Goal: Task Accomplishment & Management: Manage account settings

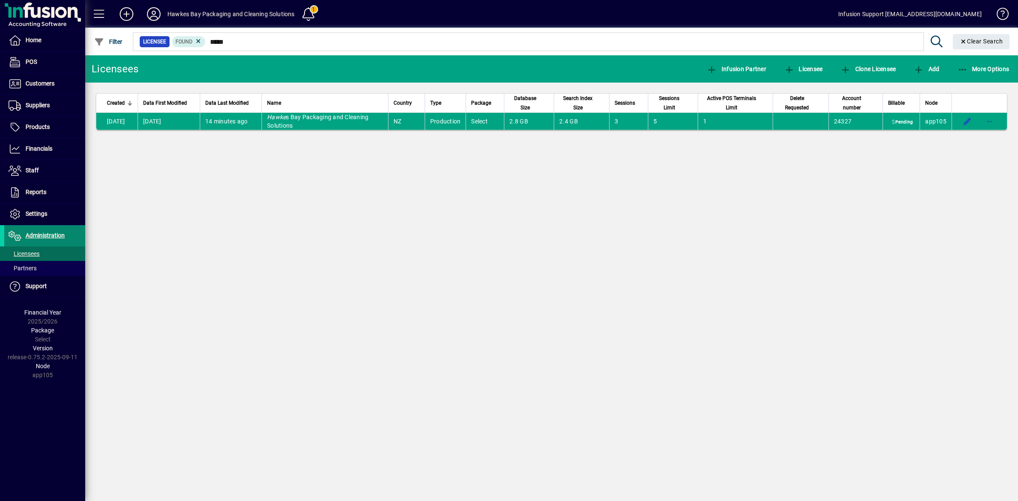
click at [20, 233] on icon at bounding box center [15, 236] width 13 height 10
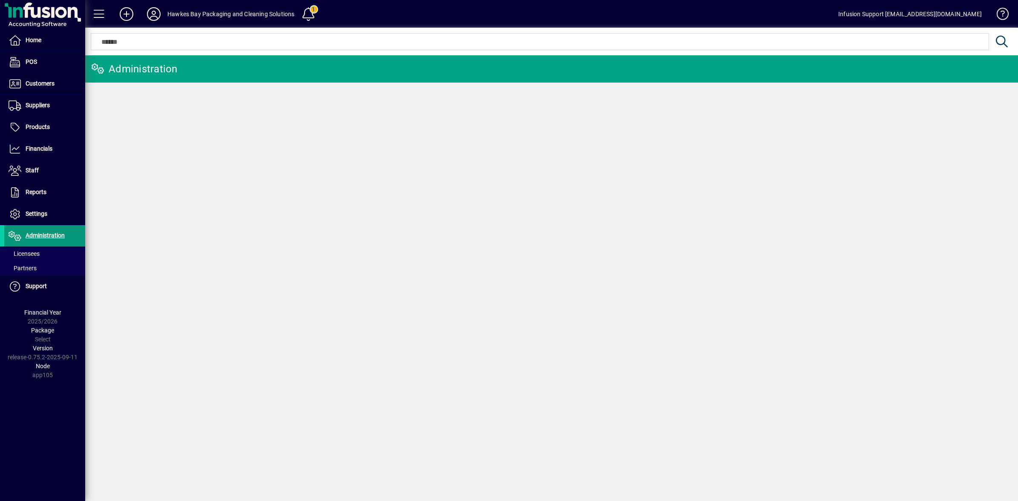
click at [12, 232] on icon at bounding box center [15, 236] width 13 height 10
click at [28, 216] on span "Settings" at bounding box center [37, 213] width 22 height 7
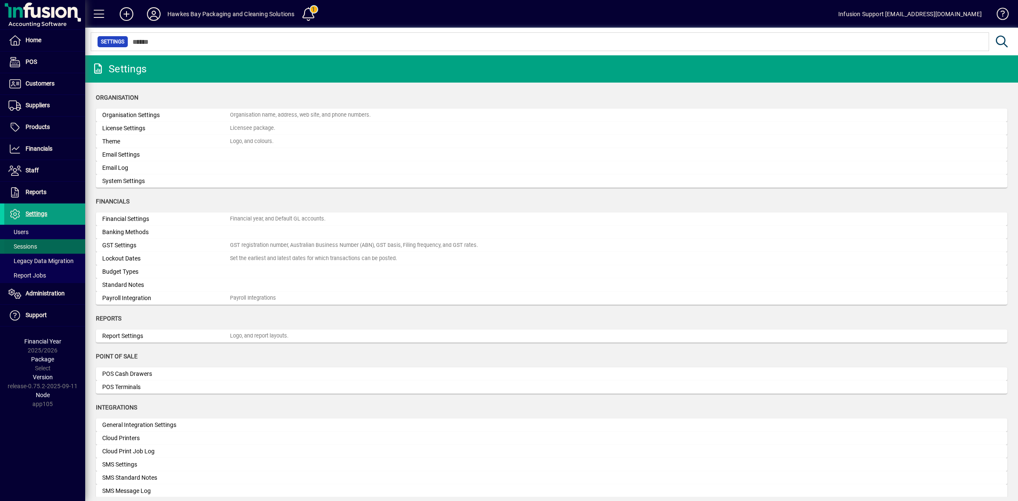
click at [23, 246] on span "Sessions" at bounding box center [23, 246] width 29 height 7
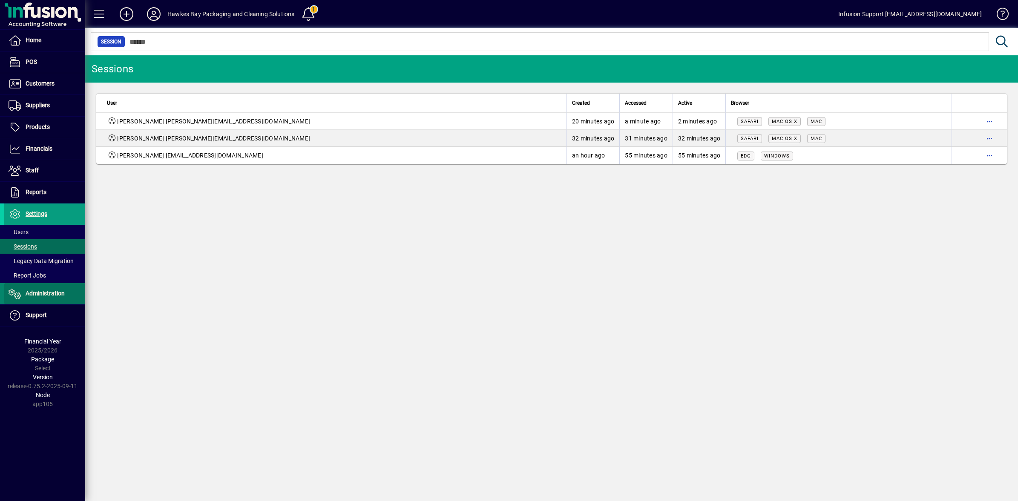
click at [35, 295] on span "Administration" at bounding box center [45, 293] width 39 height 7
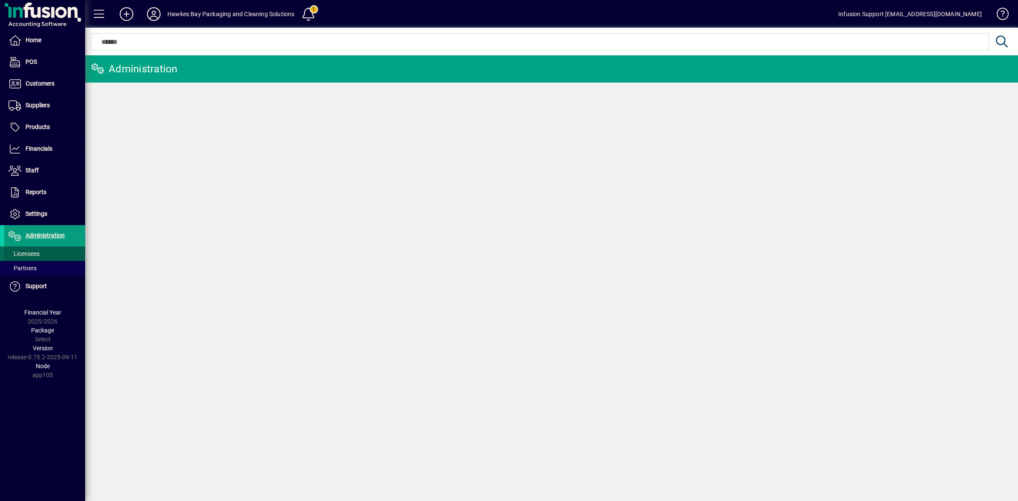
click at [23, 256] on span "Licensees" at bounding box center [24, 253] width 31 height 7
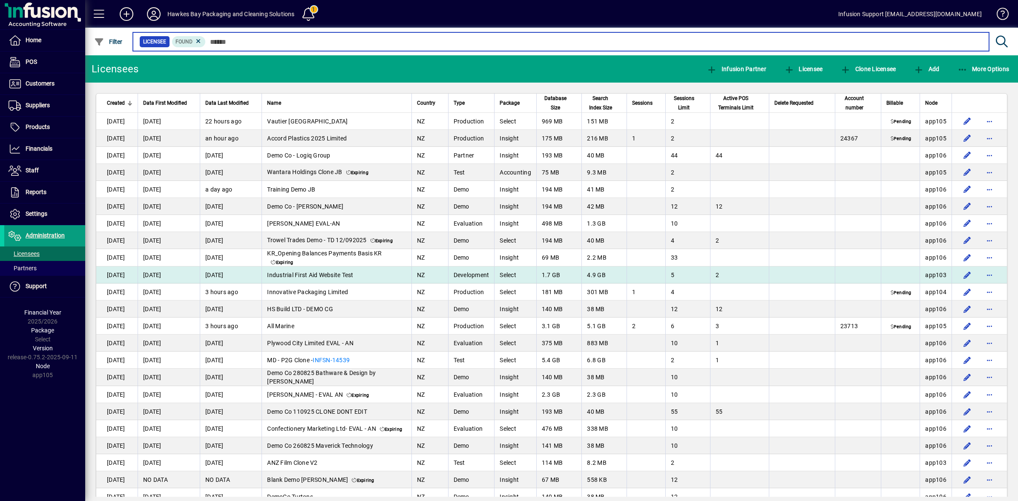
scroll to position [71, 0]
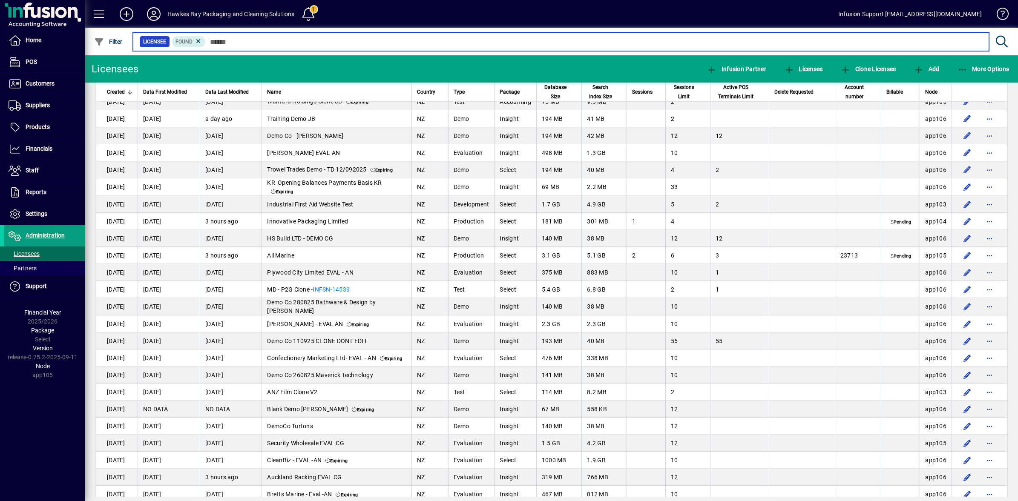
click at [260, 43] on input "text" at bounding box center [594, 42] width 777 height 12
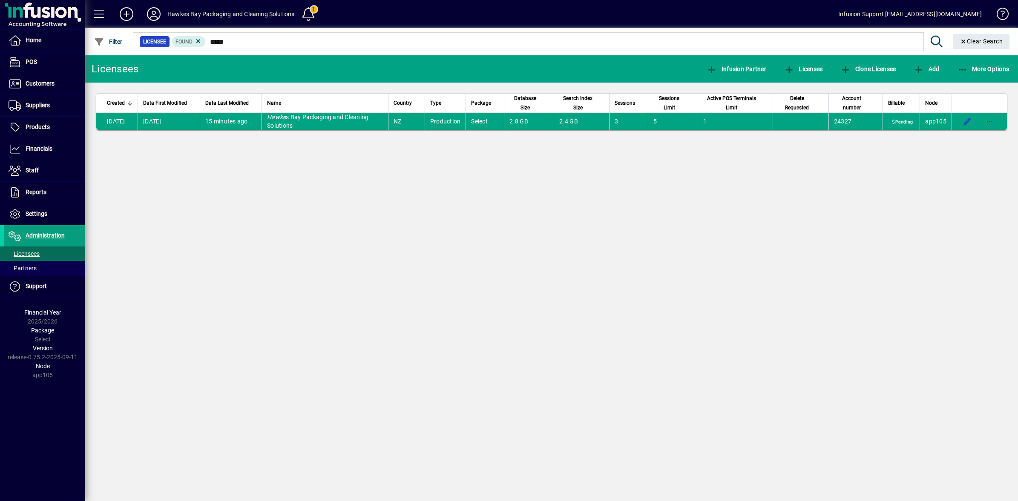
drag, startPoint x: 237, startPoint y: 33, endPoint x: 232, endPoint y: 35, distance: 5.7
click at [232, 35] on div at bounding box center [598, 32] width 933 height 9
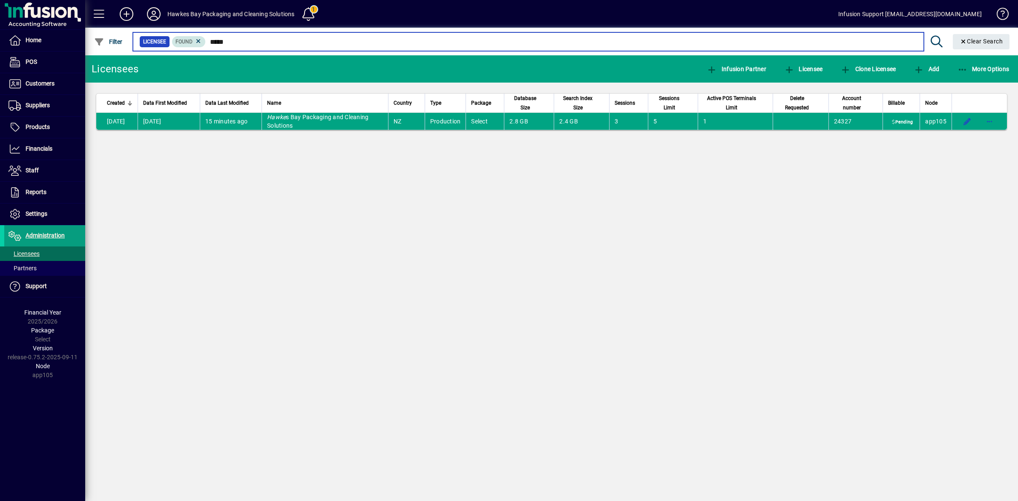
drag, startPoint x: 236, startPoint y: 39, endPoint x: 203, endPoint y: 41, distance: 32.9
click at [203, 41] on div "Licensee Found *****" at bounding box center [528, 42] width 778 height 12
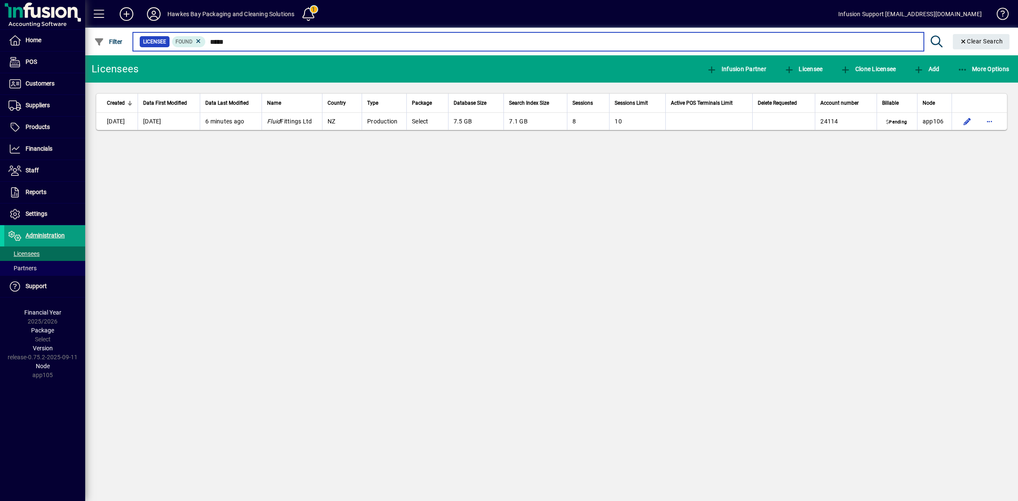
type input "*****"
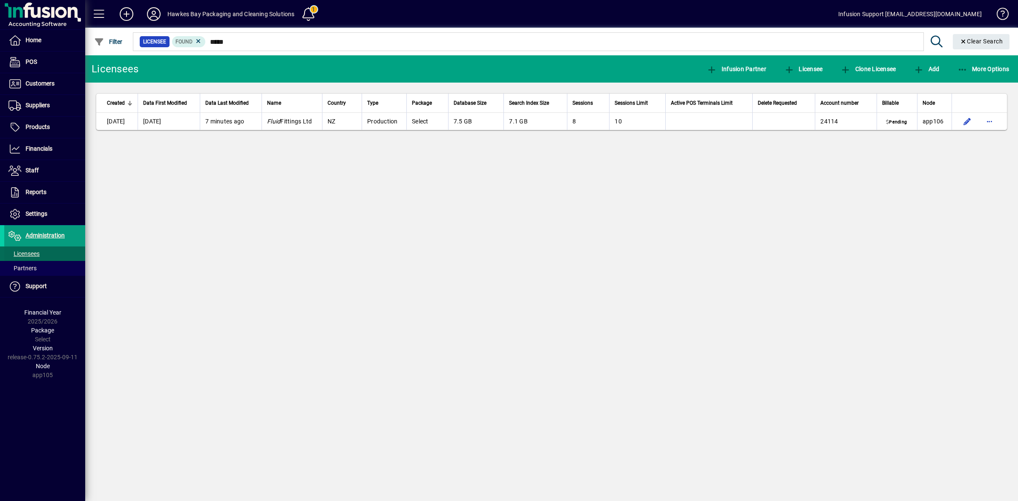
click at [28, 252] on span "Licensees" at bounding box center [24, 253] width 31 height 7
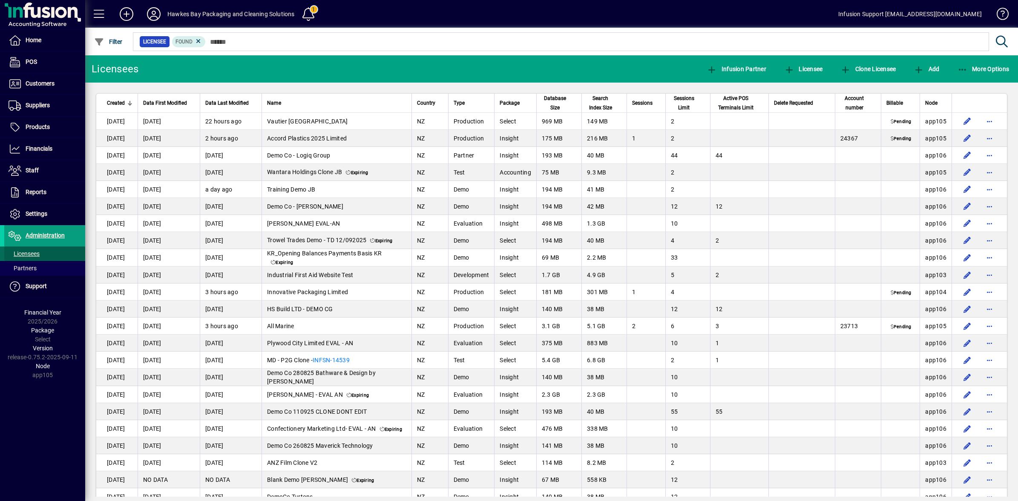
click at [30, 254] on span "Licensees" at bounding box center [24, 253] width 31 height 7
drag, startPoint x: 23, startPoint y: 258, endPoint x: 87, endPoint y: 221, distance: 73.6
click at [23, 258] on span "Licensees" at bounding box center [21, 254] width 35 height 9
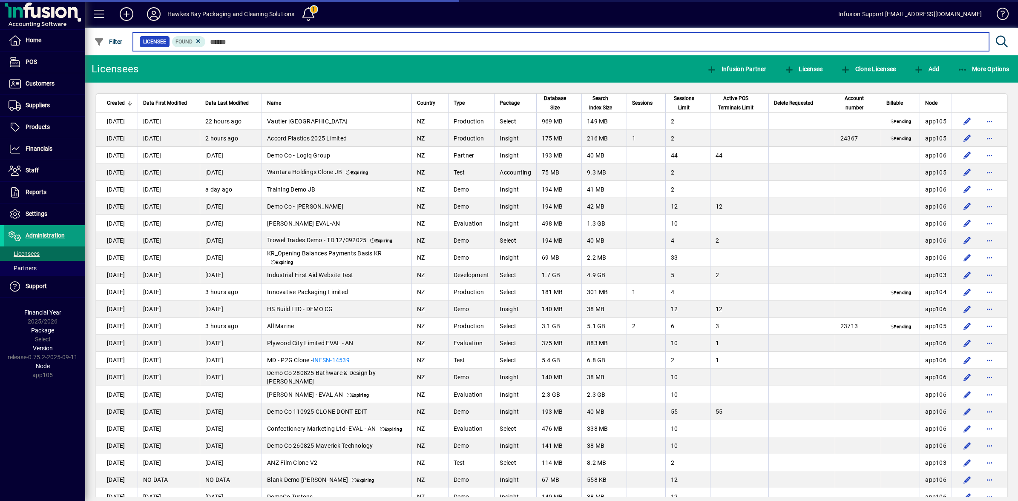
click at [227, 45] on input "text" at bounding box center [594, 42] width 777 height 12
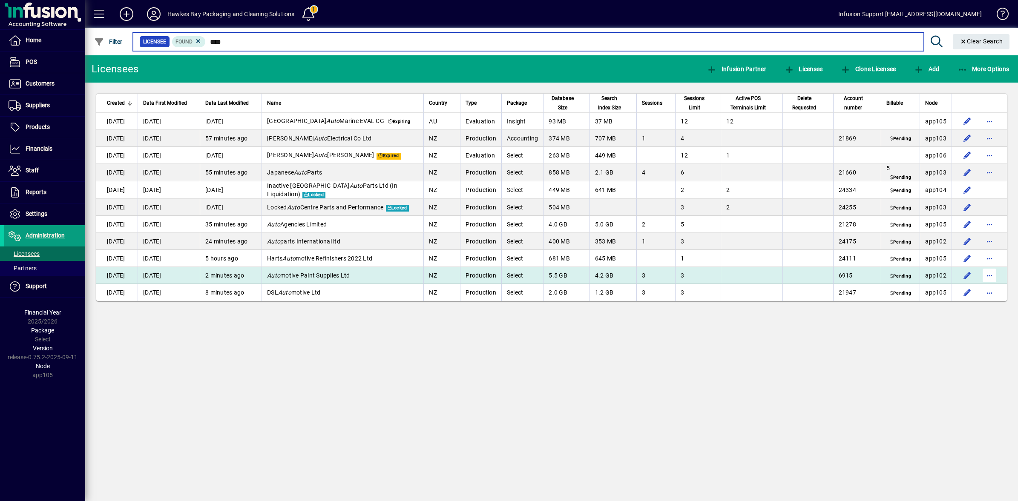
type input "****"
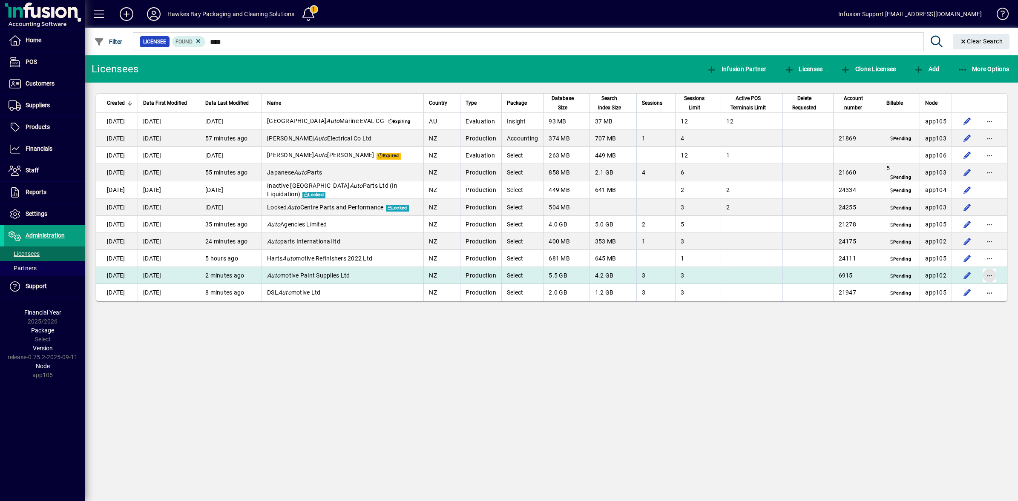
click at [989, 277] on span "button" at bounding box center [989, 275] width 20 height 20
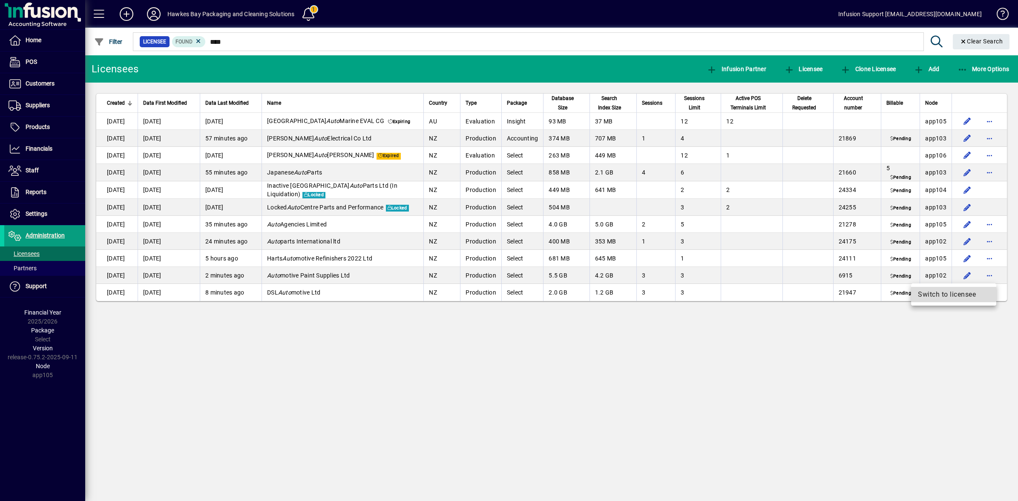
click at [926, 296] on span "Switch to licensee" at bounding box center [954, 295] width 72 height 10
